Goal: Transaction & Acquisition: Purchase product/service

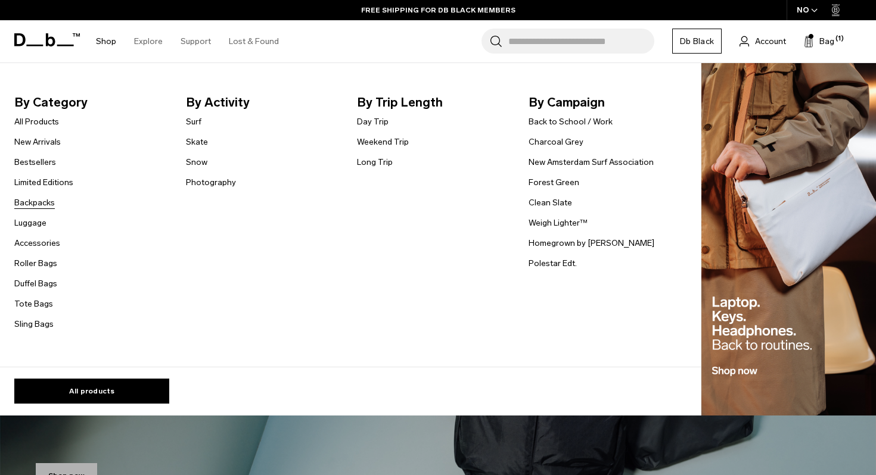
click at [33, 206] on link "Backpacks" at bounding box center [34, 203] width 41 height 13
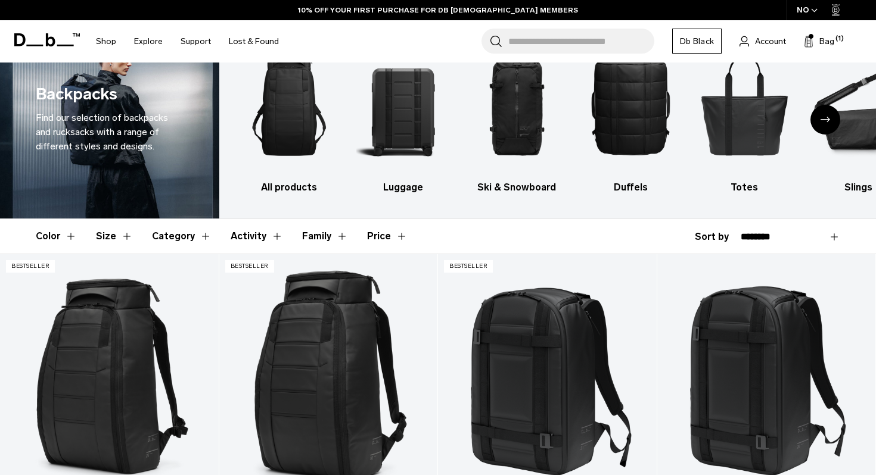
click at [174, 233] on button "Category" at bounding box center [182, 236] width 60 height 35
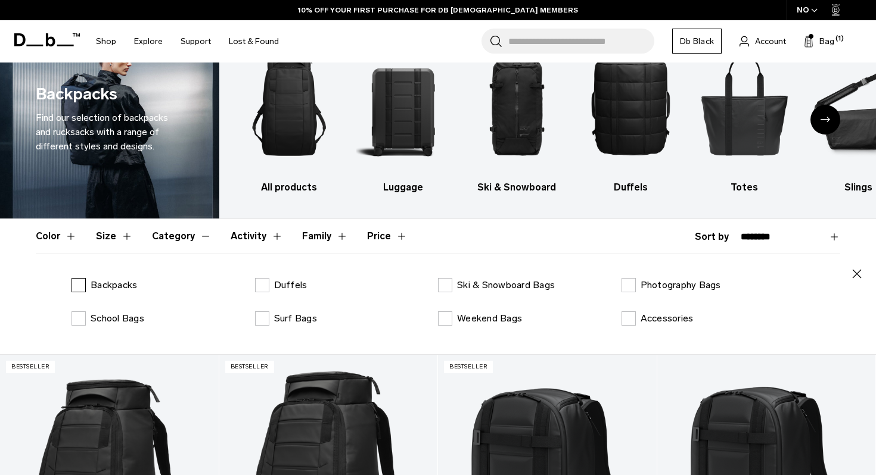
click at [118, 284] on p "Backpacks" at bounding box center [114, 285] width 46 height 14
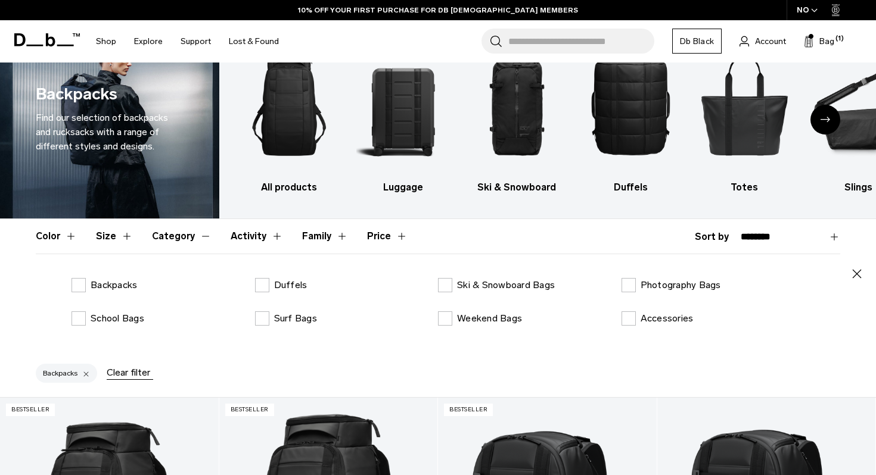
click at [163, 241] on button "Category" at bounding box center [182, 236] width 60 height 35
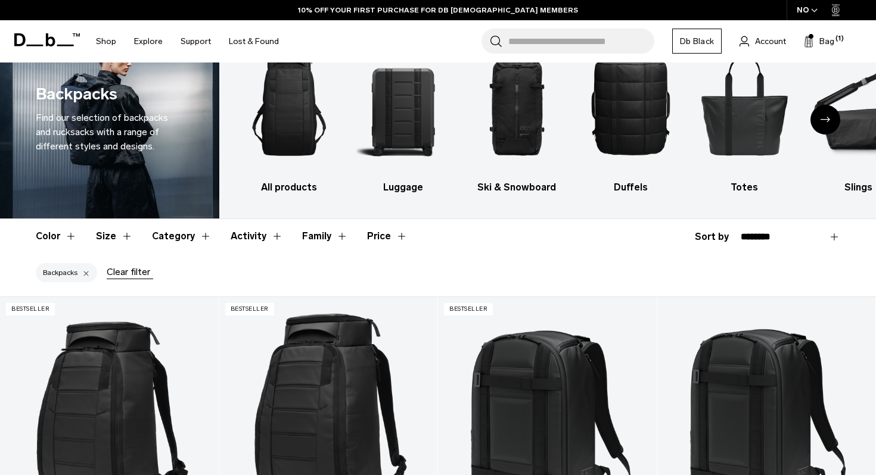
click at [105, 238] on button "Size" at bounding box center [114, 236] width 37 height 35
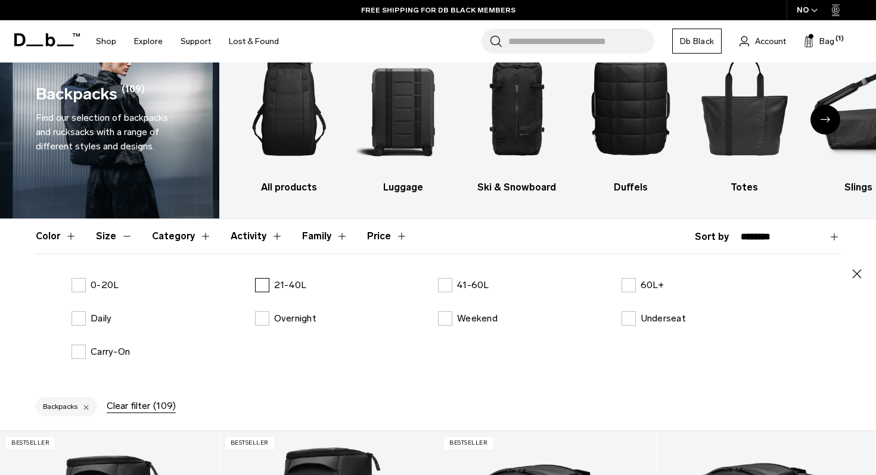
click at [265, 290] on label "21-40L" at bounding box center [281, 285] width 52 height 14
click at [119, 239] on button "Size" at bounding box center [114, 236] width 37 height 35
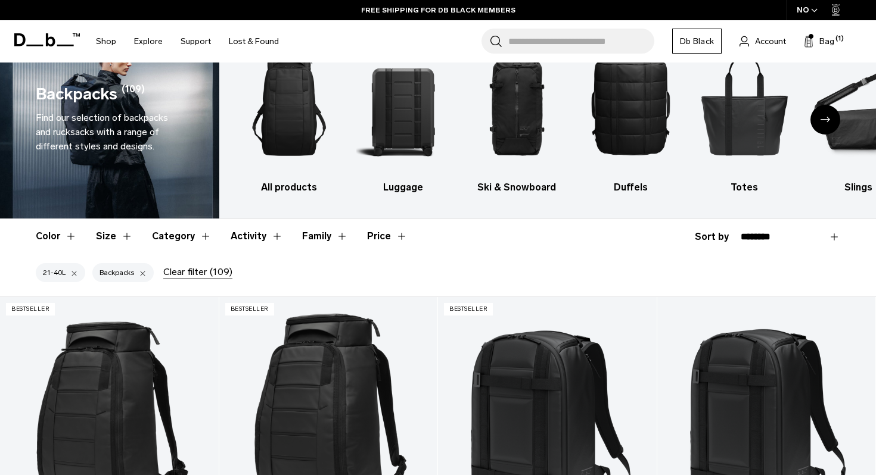
click at [51, 238] on button "Color" at bounding box center [56, 236] width 41 height 35
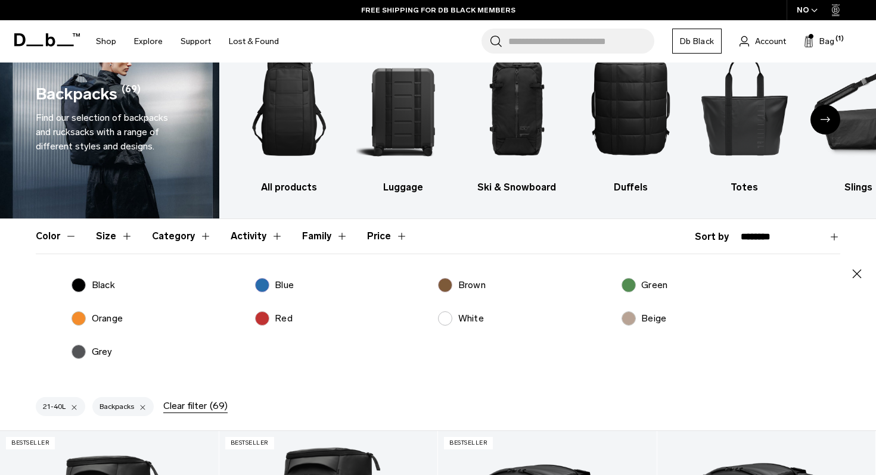
click at [287, 285] on p "Blue" at bounding box center [284, 285] width 19 height 14
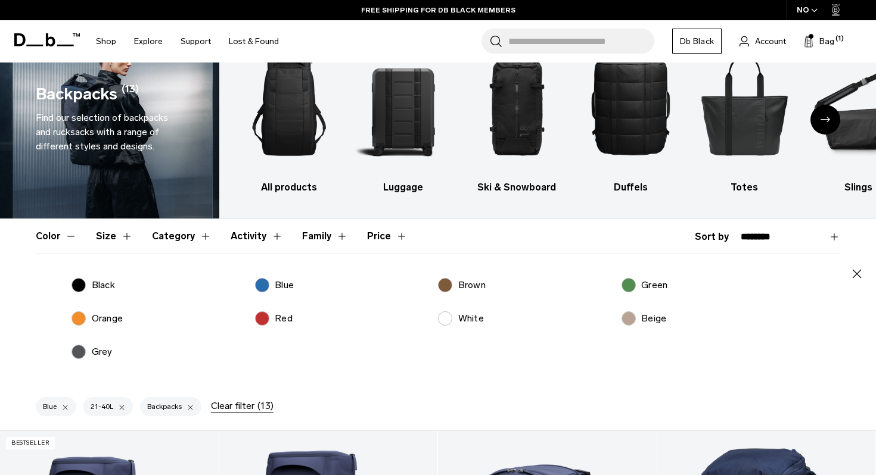
click at [95, 284] on p "Black" at bounding box center [103, 285] width 23 height 14
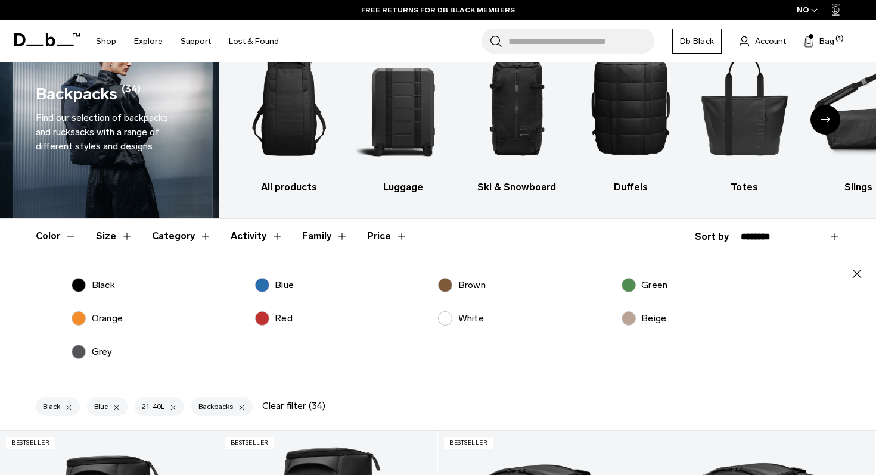
click at [625, 279] on label "Green" at bounding box center [644, 285] width 46 height 14
click at [59, 237] on button "Color" at bounding box center [56, 236] width 41 height 35
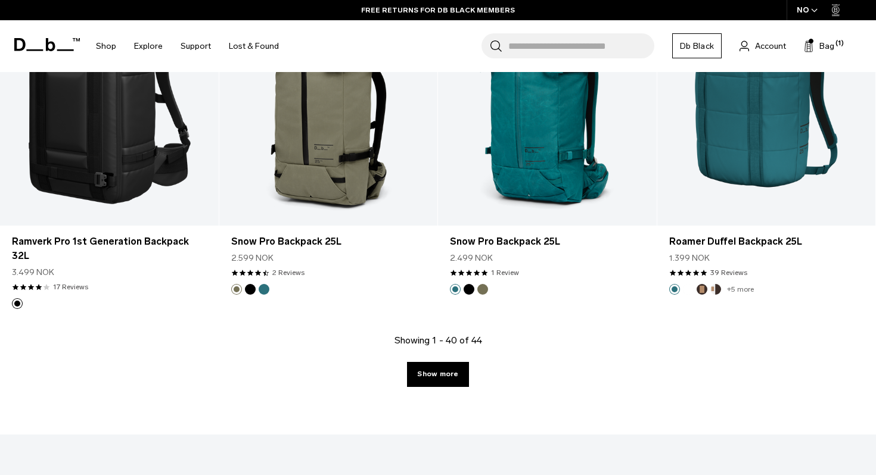
scroll to position [3383, 0]
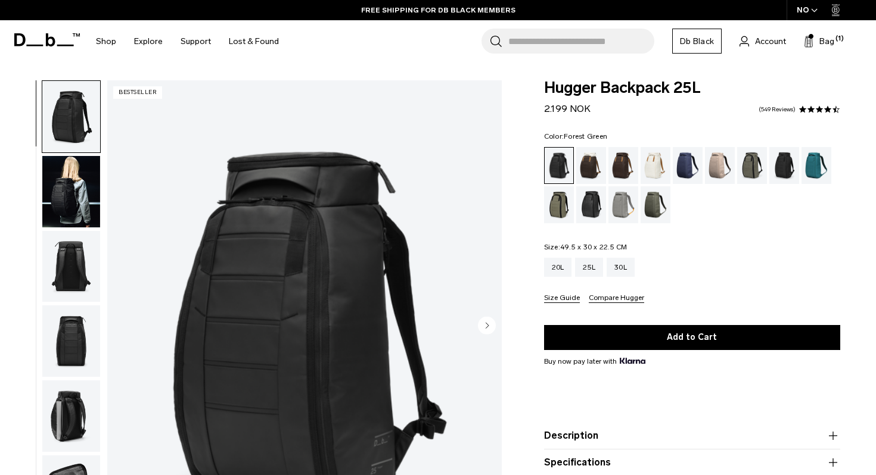
click at [750, 161] on div "Forest Green" at bounding box center [752, 165] width 30 height 37
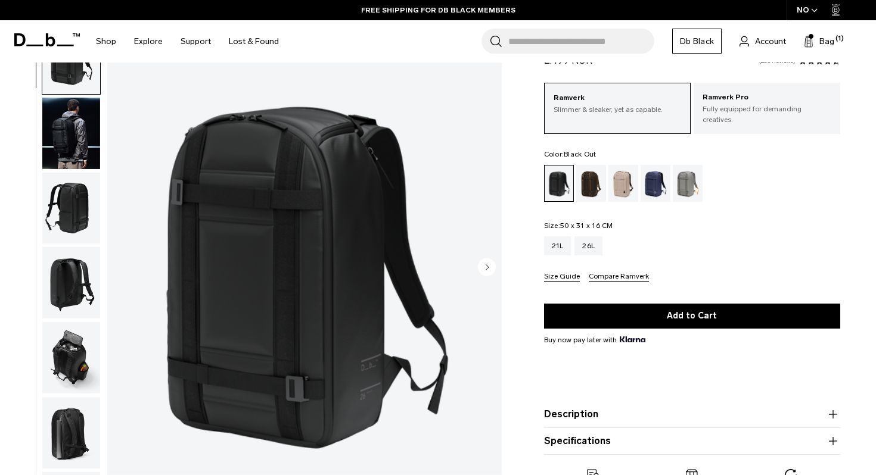
scroll to position [59, 0]
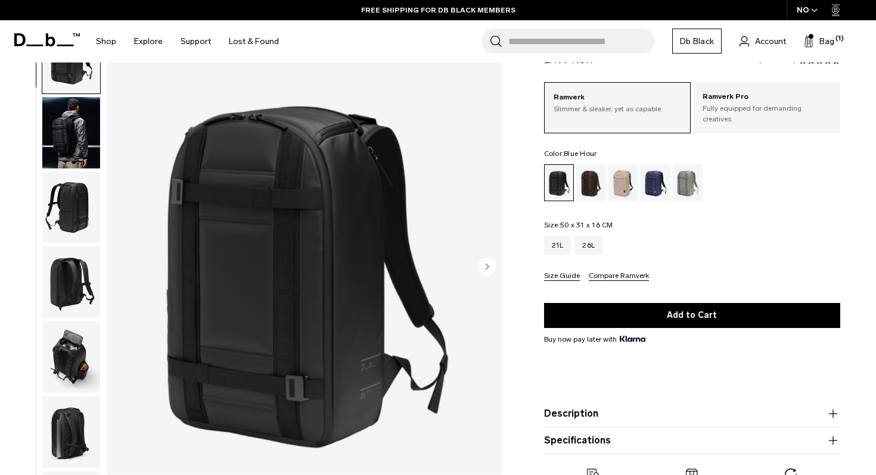
click at [656, 176] on div "Blue Hour" at bounding box center [655, 182] width 30 height 37
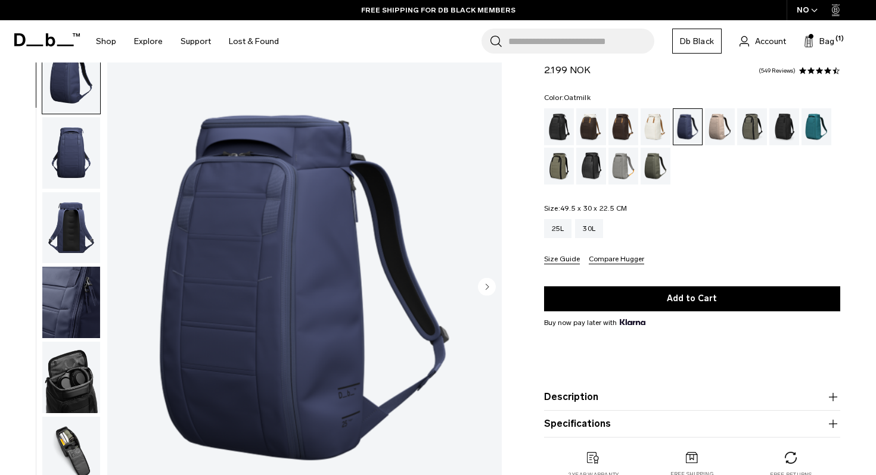
scroll to position [39, 0]
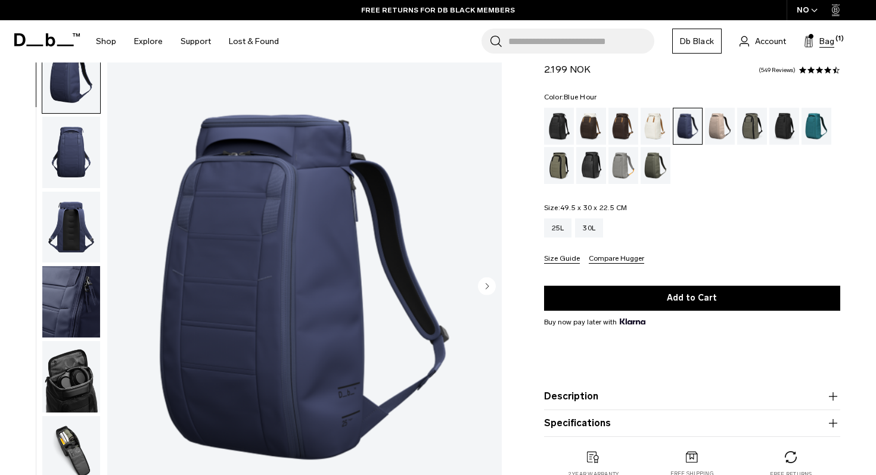
click at [816, 42] on button "Bag (1)" at bounding box center [819, 41] width 30 height 14
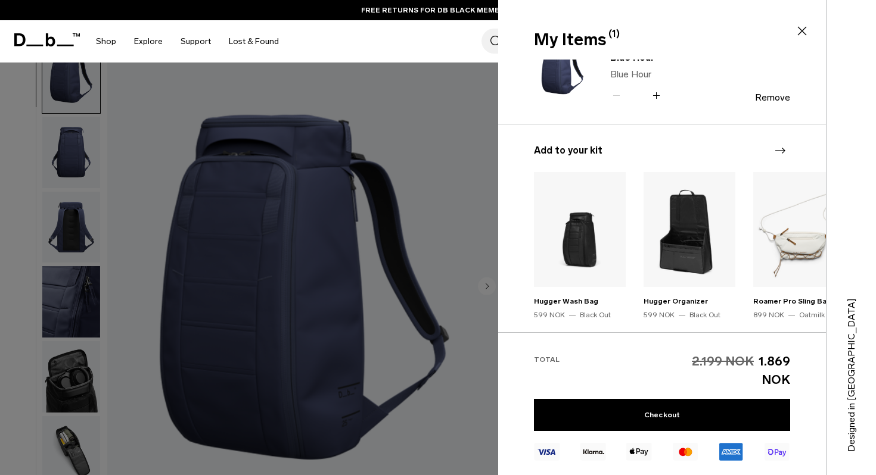
scroll to position [0, 0]
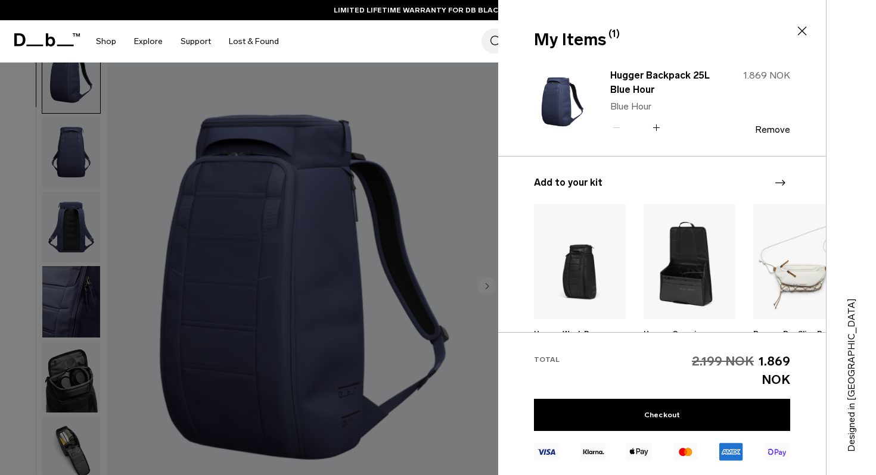
click at [446, 55] on div "Search for Bags, Luggage... Search Close Trending Products All Products Hugger …" at bounding box center [577, 41] width 578 height 42
click at [801, 32] on icon at bounding box center [802, 31] width 14 height 14
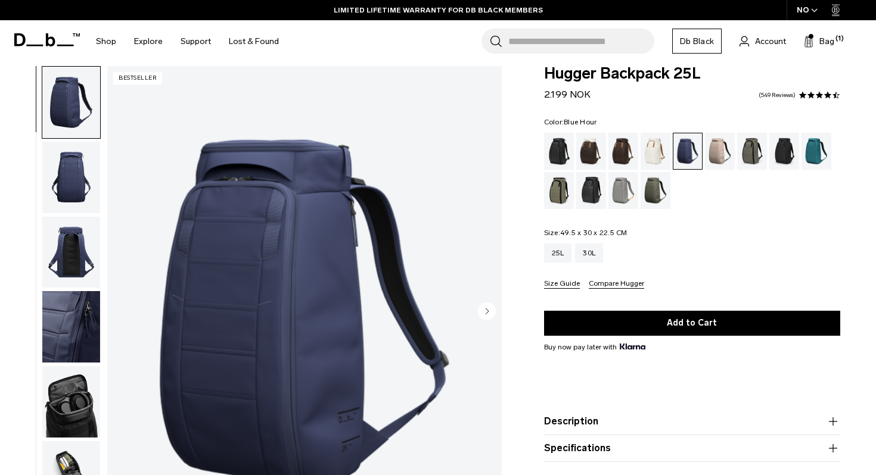
scroll to position [12, 0]
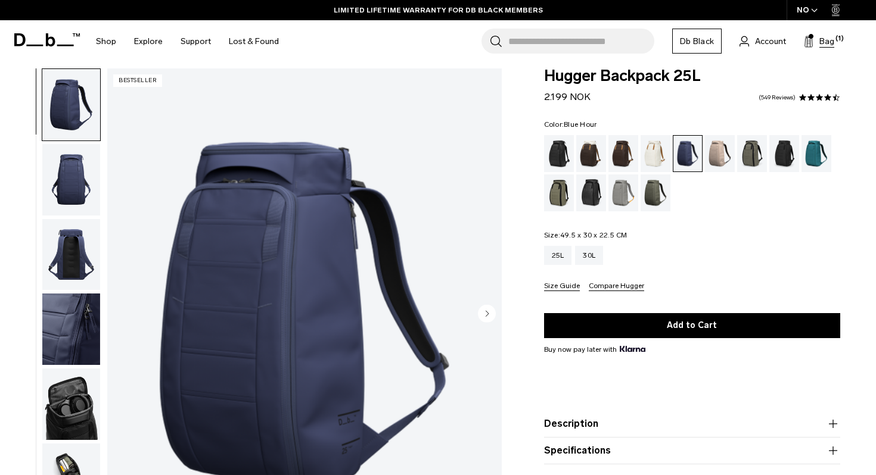
click at [821, 44] on span "Bag" at bounding box center [826, 41] width 15 height 13
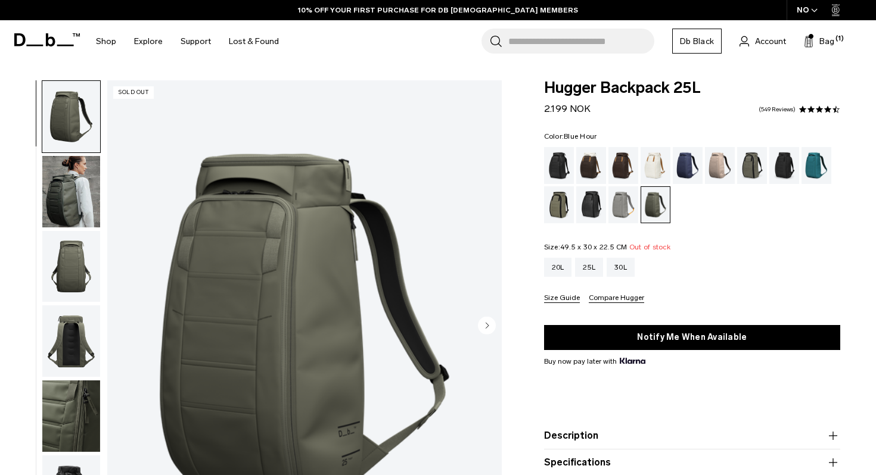
click at [688, 163] on div "Blue Hour" at bounding box center [688, 165] width 30 height 37
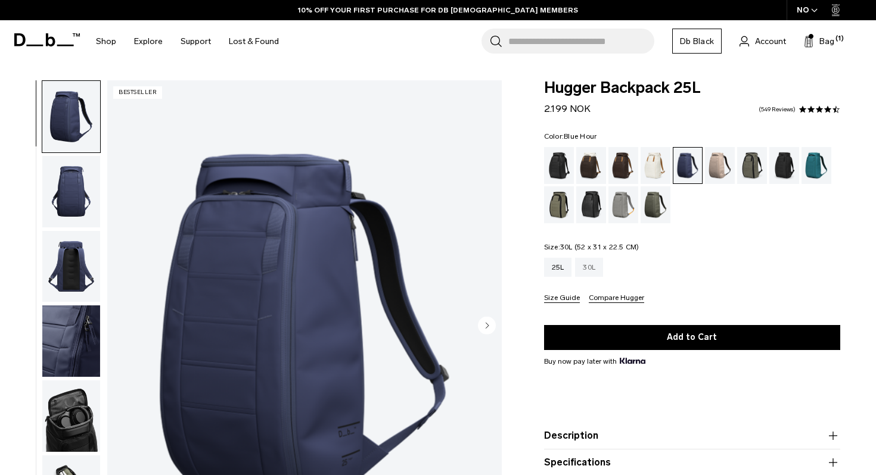
click at [595, 267] on div "30L" at bounding box center [589, 267] width 28 height 19
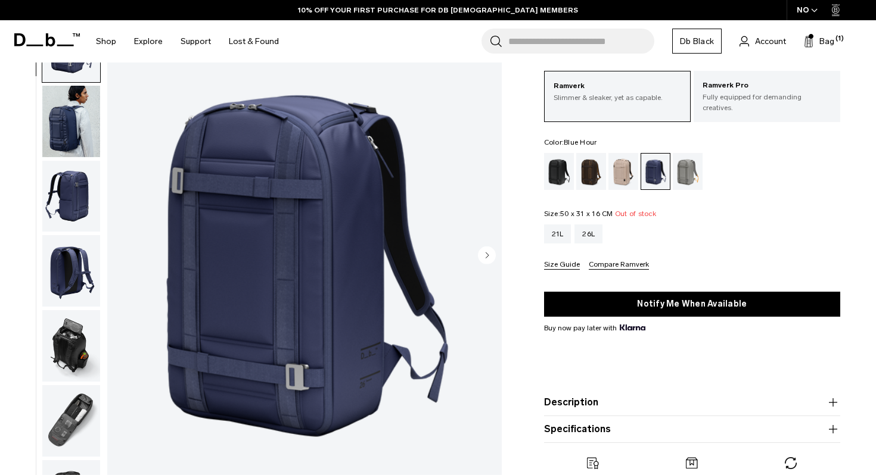
scroll to position [99, 0]
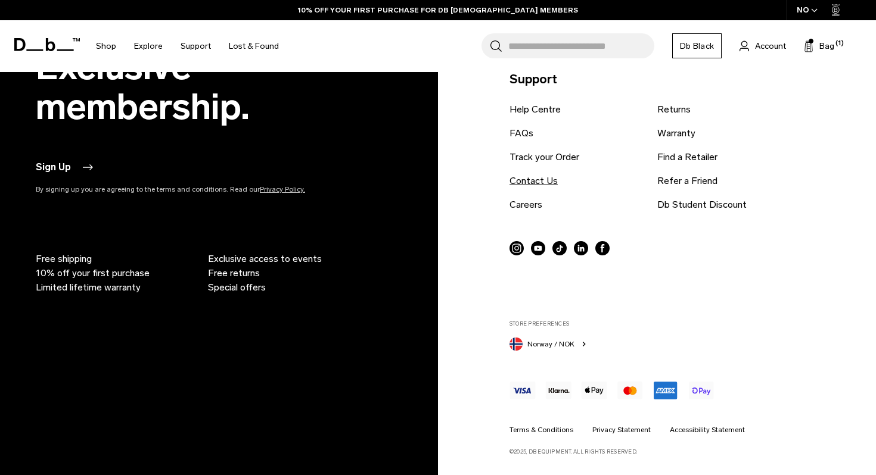
scroll to position [2933, 0]
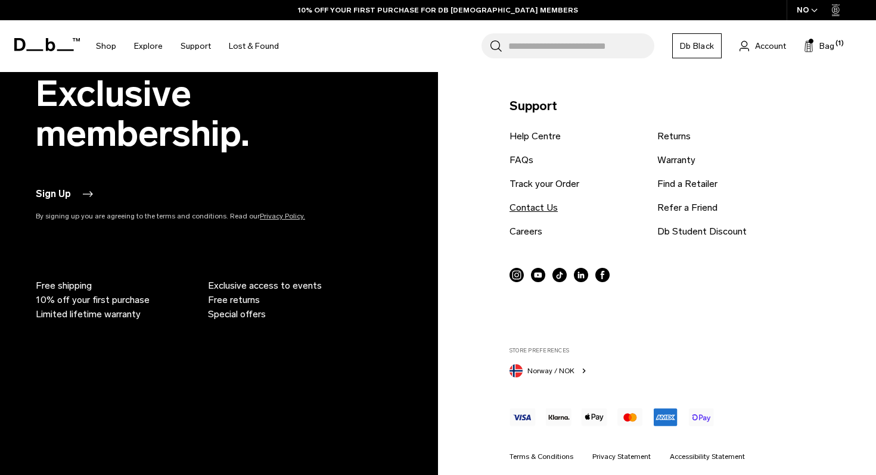
click at [543, 206] on link "Contact Us" at bounding box center [533, 208] width 48 height 14
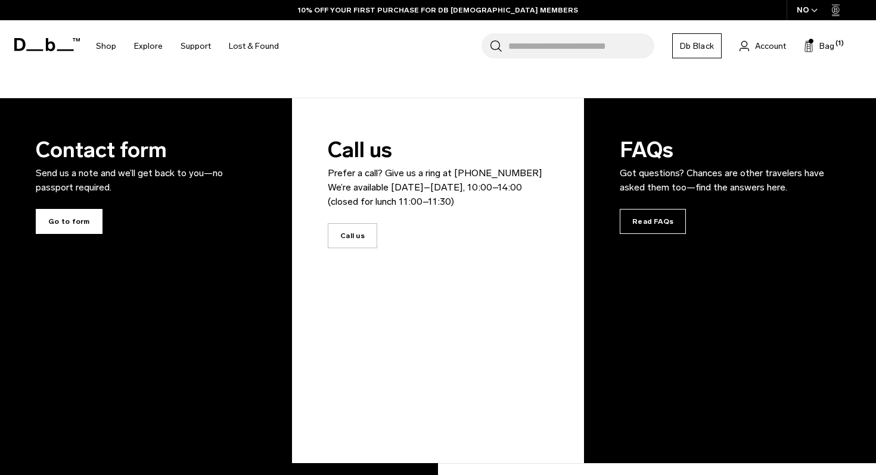
click at [70, 222] on span "Go to form" at bounding box center [69, 221] width 67 height 25
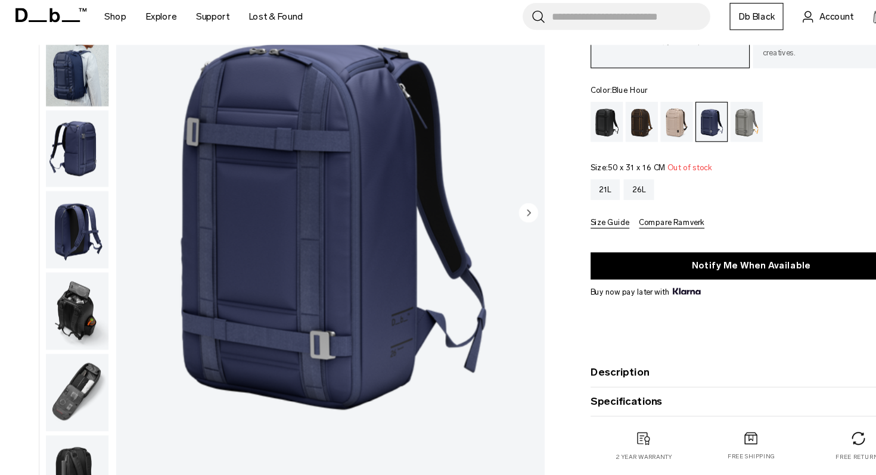
click at [689, 185] on fieldset "Size: 50 x 31 x 16 CM Out of stock 21L 26L Size Guide Compare Ramverk" at bounding box center [692, 212] width 296 height 60
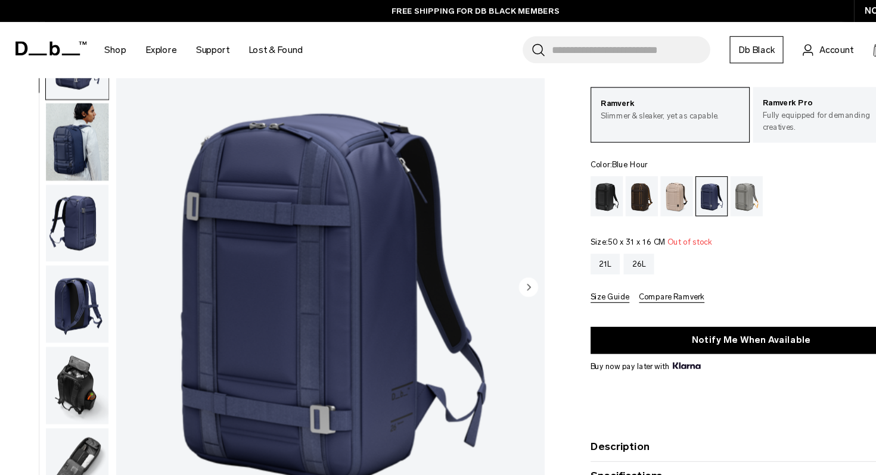
scroll to position [58, 0]
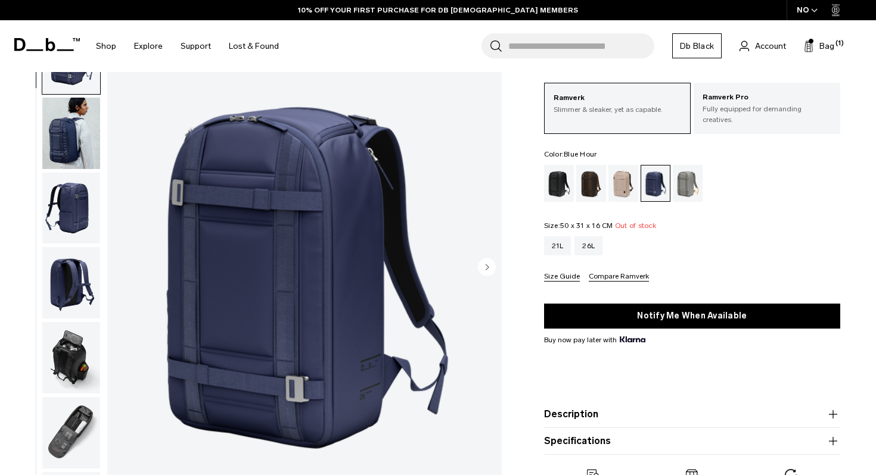
click at [75, 273] on img "button" at bounding box center [71, 282] width 58 height 71
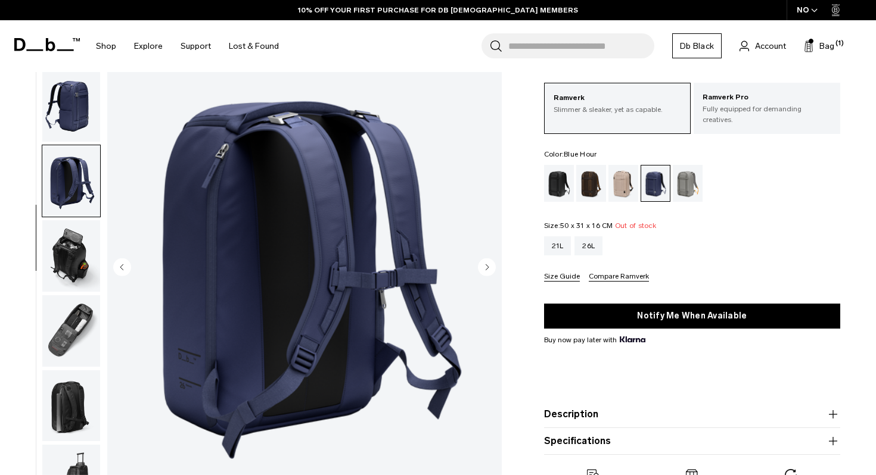
scroll to position [104, 0]
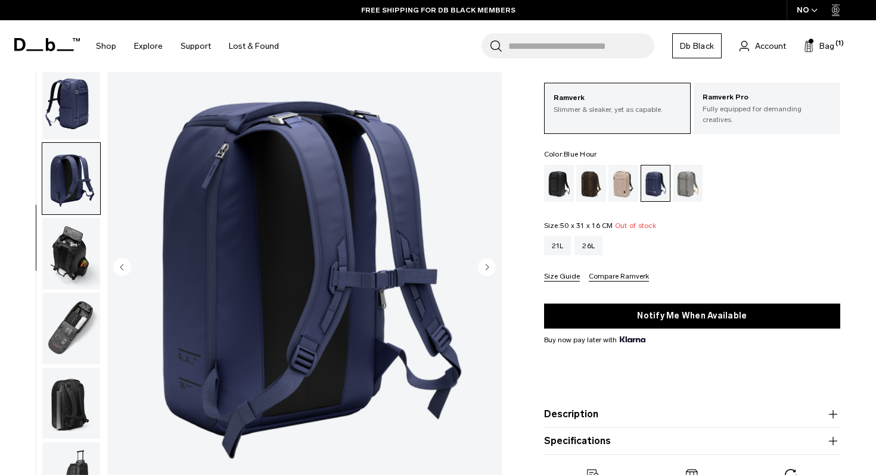
click at [69, 123] on img "button" at bounding box center [71, 104] width 58 height 71
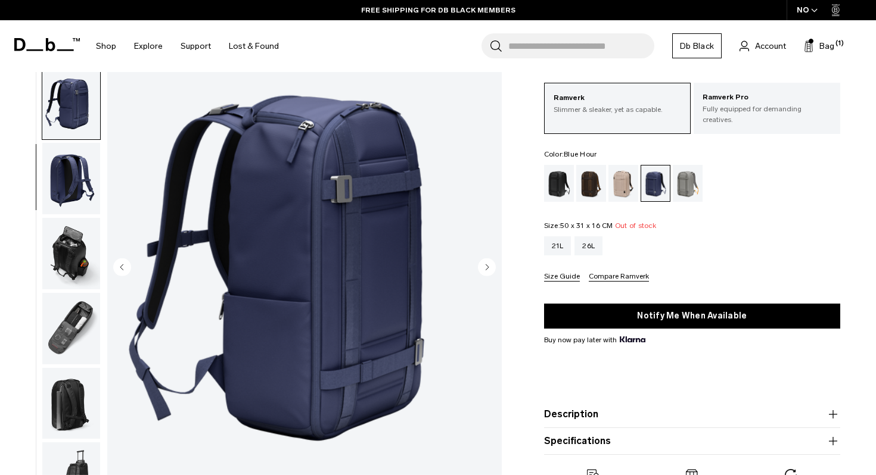
click at [72, 323] on img "button" at bounding box center [71, 328] width 58 height 71
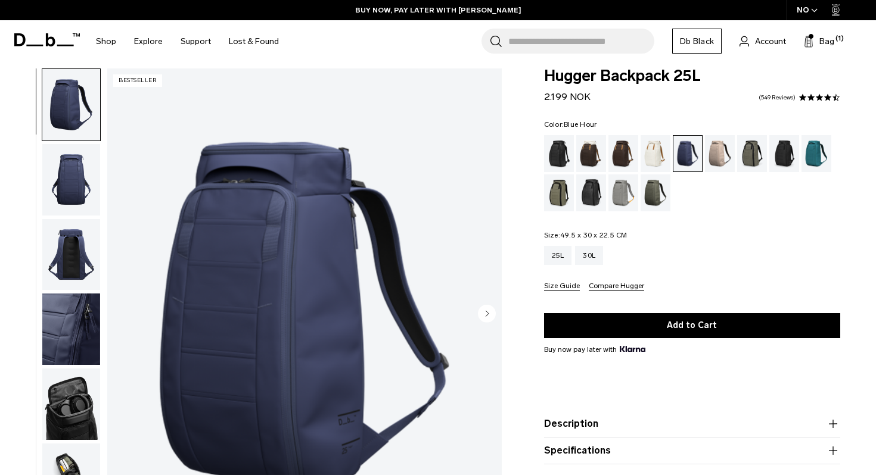
click at [71, 178] on img "button" at bounding box center [71, 179] width 58 height 71
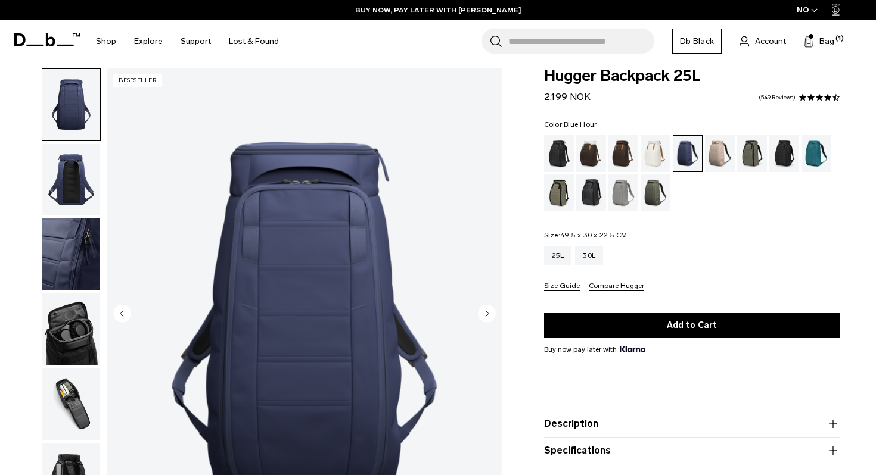
click at [75, 179] on img "button" at bounding box center [71, 179] width 58 height 71
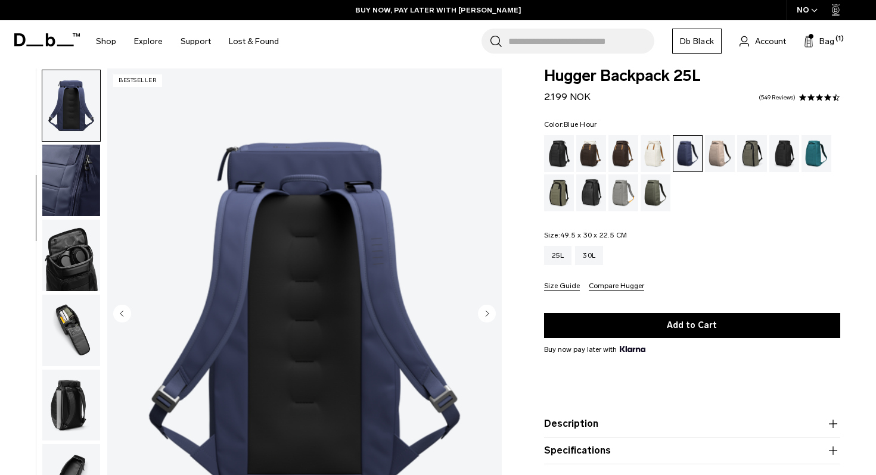
scroll to position [150, 0]
click at [75, 185] on img "button" at bounding box center [71, 179] width 58 height 71
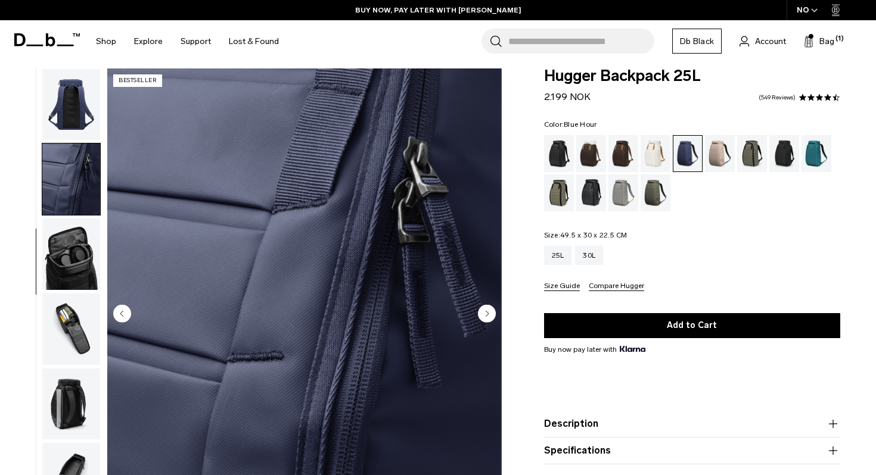
scroll to position [179, 0]
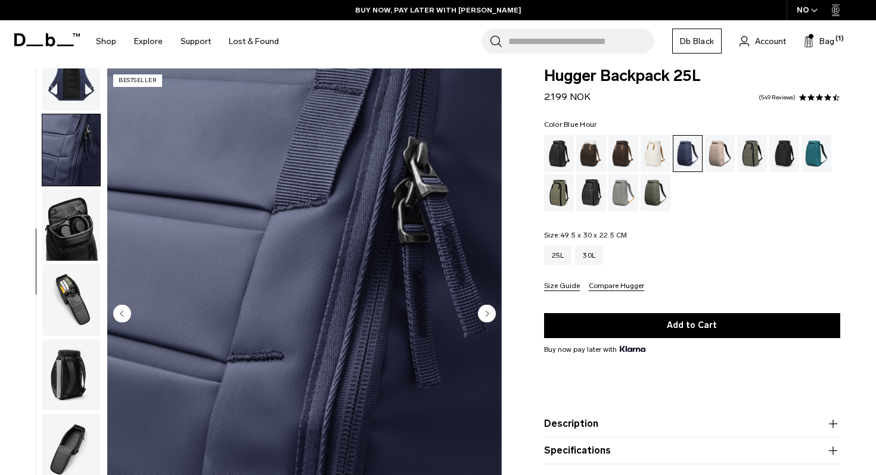
click at [75, 214] on img "button" at bounding box center [71, 224] width 58 height 71
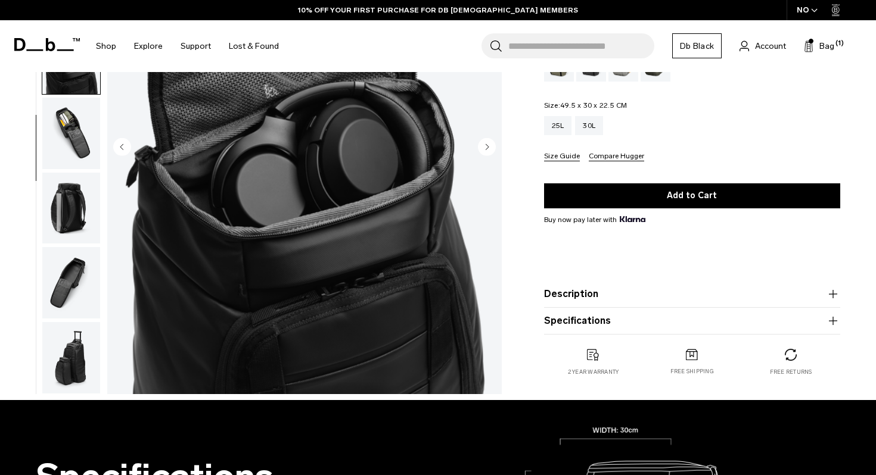
scroll to position [184, 0]
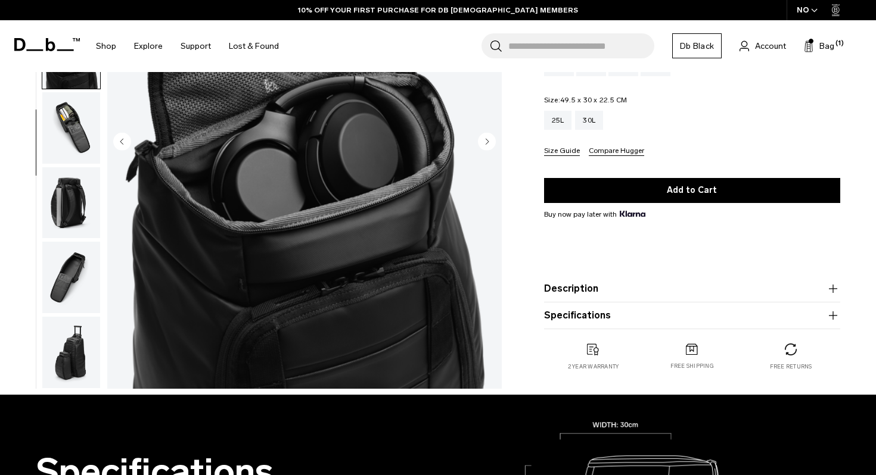
click at [70, 154] on img "button" at bounding box center [71, 127] width 58 height 71
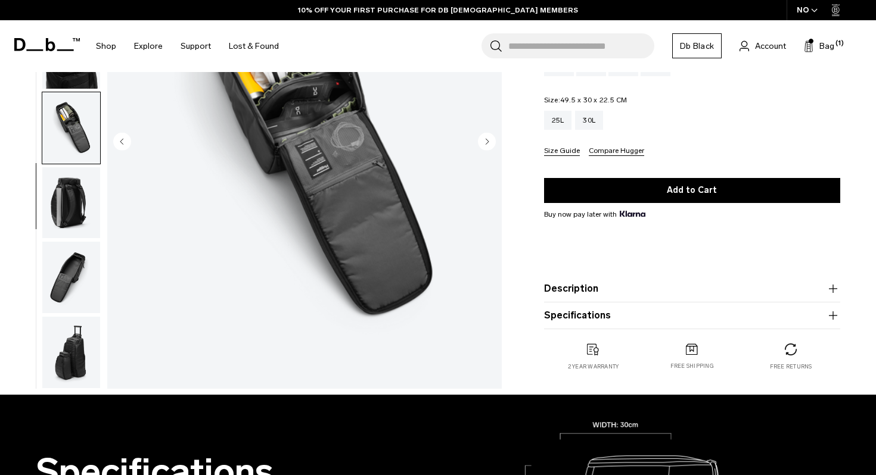
click at [66, 183] on img "button" at bounding box center [71, 202] width 58 height 71
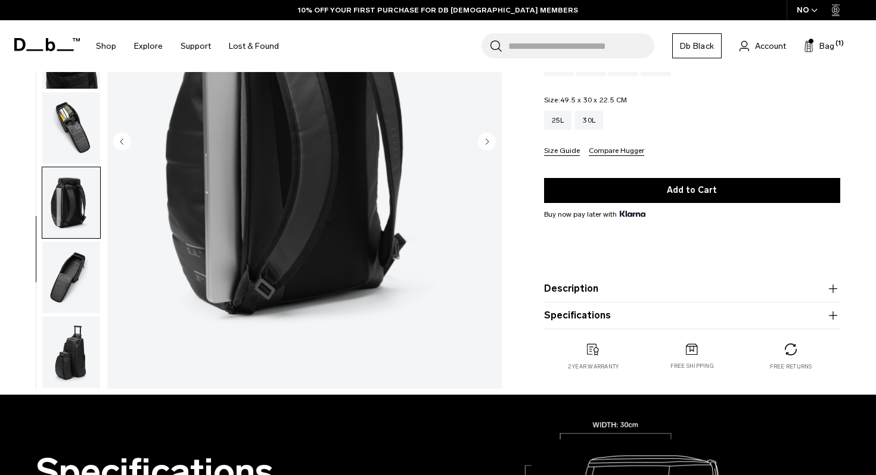
click at [69, 244] on img "button" at bounding box center [71, 277] width 58 height 71
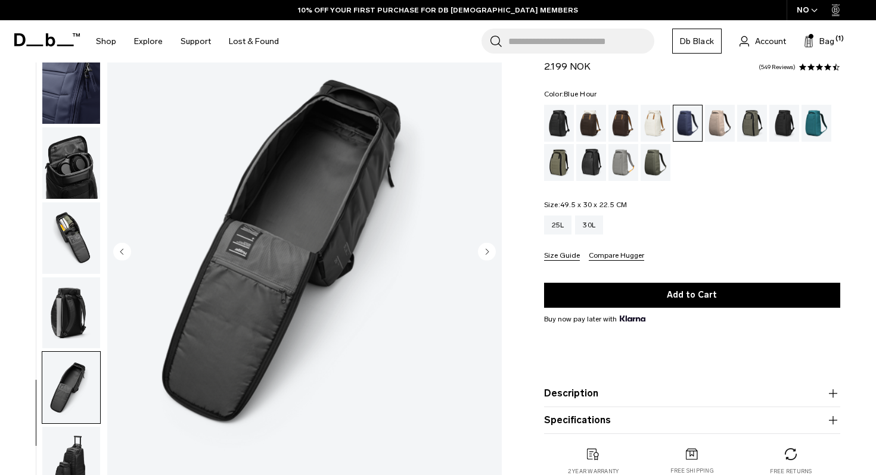
scroll to position [69, 0]
